Goal: Task Accomplishment & Management: Manage account settings

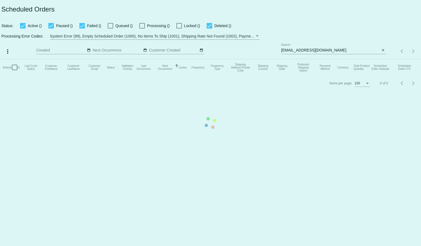
click at [291, 59] on mat-table "Actions Id Last Cycle Status Customer FirstName Customer LastName Customer Emai…" at bounding box center [210, 67] width 421 height 16
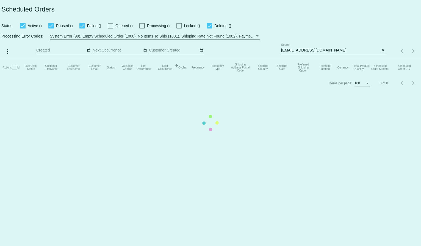
click at [291, 59] on mat-table "Actions Id Last Cycle Status Customer FirstName Customer LastName Customer Emai…" at bounding box center [210, 67] width 421 height 16
click at [292, 59] on mat-table "Actions Id Last Cycle Status Customer FirstName Customer LastName Customer Emai…" at bounding box center [210, 67] width 421 height 16
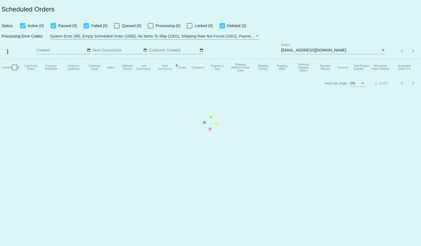
click at [292, 59] on mat-table "Actions Id Last Cycle Status Customer FirstName Customer LastName Customer Emai…" at bounding box center [210, 67] width 421 height 16
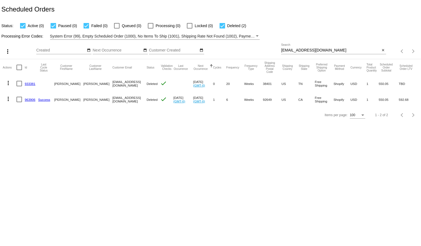
click at [292, 49] on input "brooklette@hotmail.com" at bounding box center [330, 50] width 99 height 4
paste input "lesliecarbaugh@yahoo"
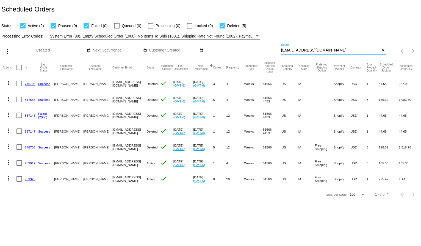
type input "[EMAIL_ADDRESS][DOMAIN_NAME]"
click at [7, 179] on mat-icon "more_vert" at bounding box center [8, 178] width 7 height 7
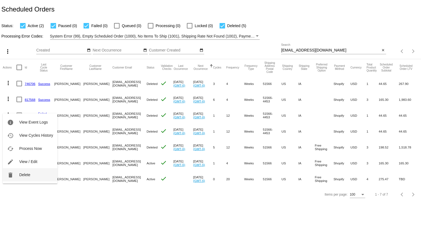
click at [17, 175] on button "delete Delete" at bounding box center [30, 175] width 55 height 13
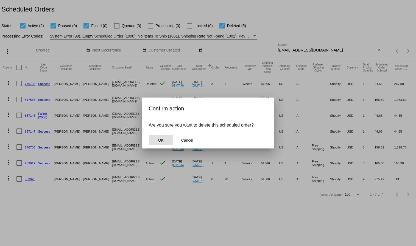
click at [156, 139] on button "OK" at bounding box center [161, 141] width 24 height 10
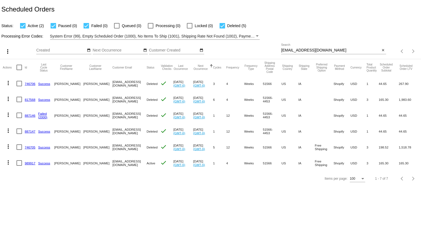
click at [9, 162] on mat-icon "more_vert" at bounding box center [8, 162] width 7 height 7
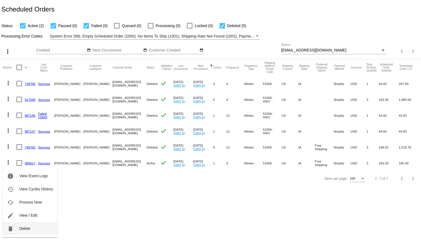
click at [24, 227] on span "Delete" at bounding box center [24, 229] width 11 height 4
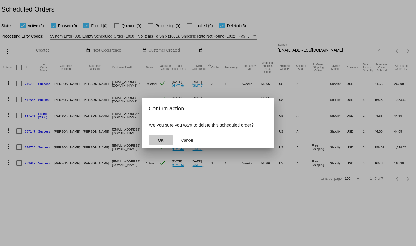
click at [158, 142] on button "OK" at bounding box center [161, 141] width 24 height 10
